Goal: Subscribe to service/newsletter

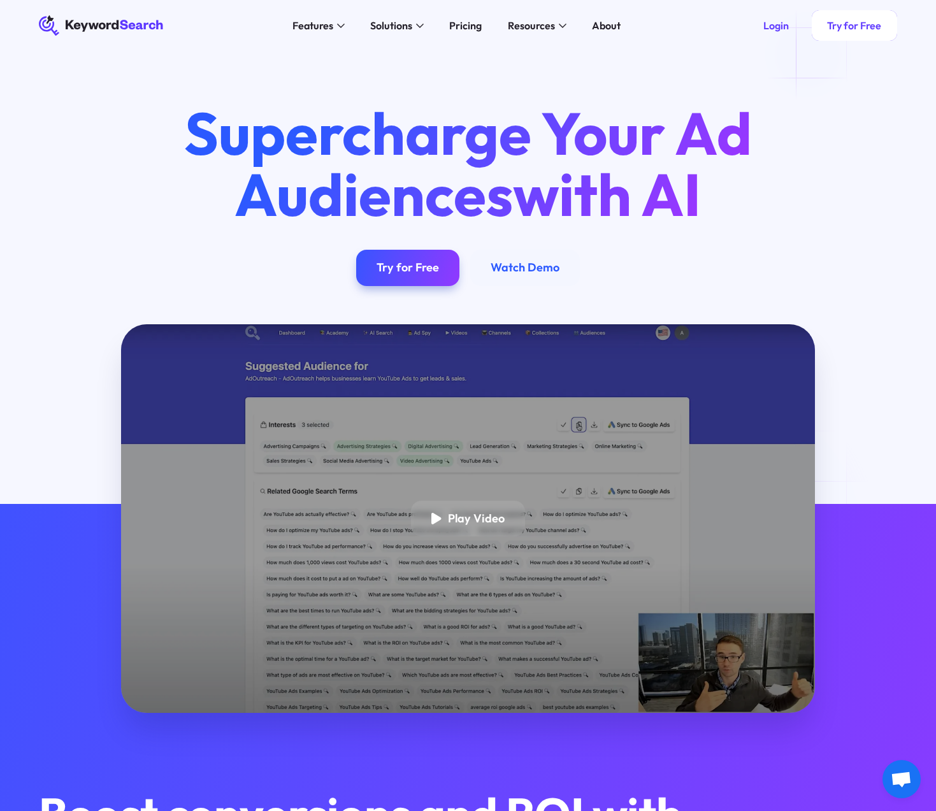
click at [835, 36] on link "Try for Free" at bounding box center [854, 25] width 85 height 31
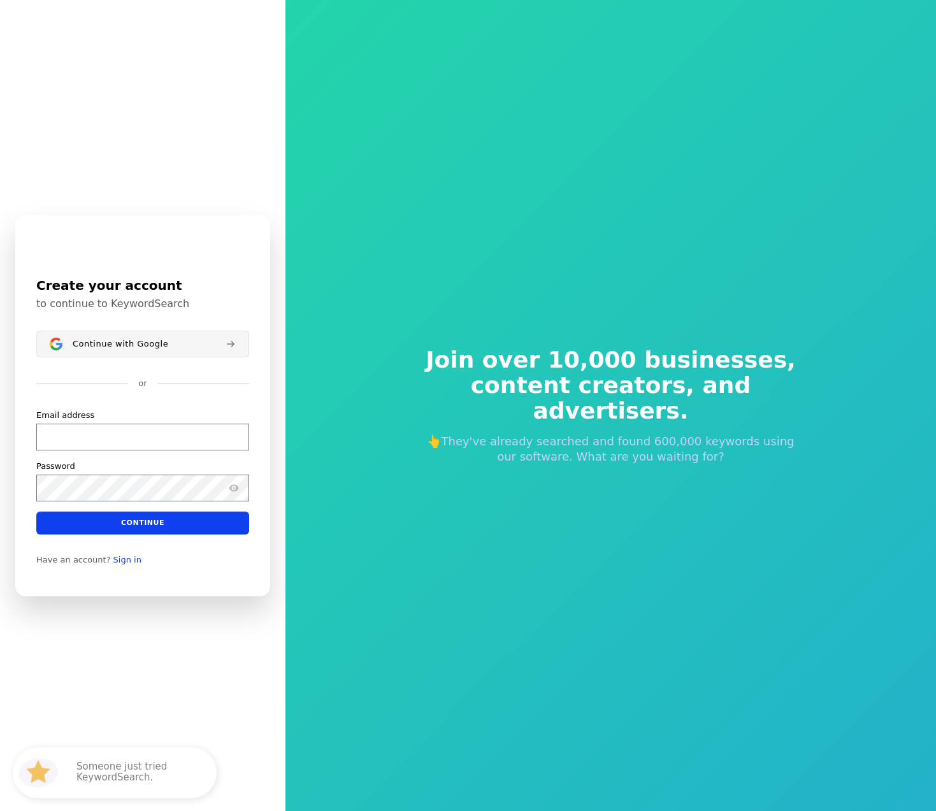
click at [138, 338] on button "Continue with Google" at bounding box center [142, 344] width 213 height 27
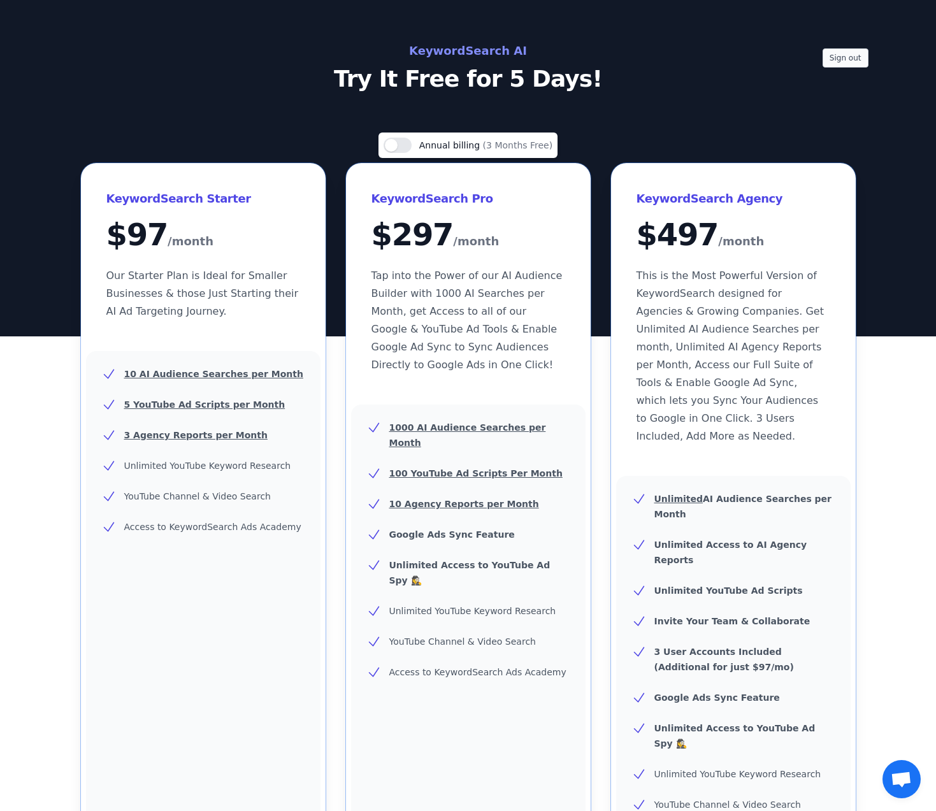
click at [851, 51] on button "Sign out" at bounding box center [846, 57] width 46 height 19
